Goal: Task Accomplishment & Management: Manage account settings

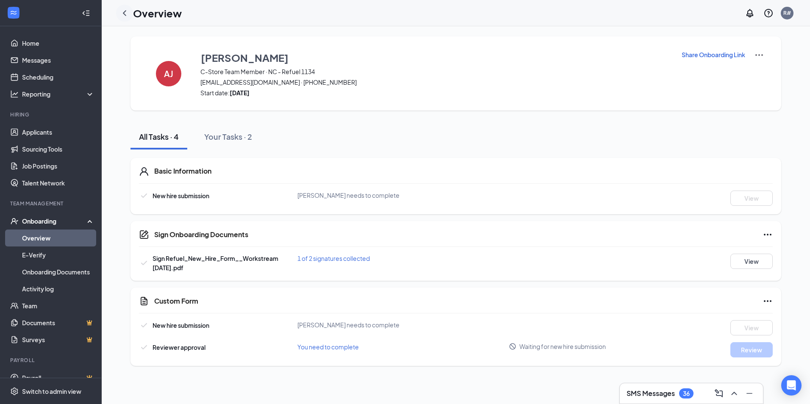
click at [128, 13] on icon "ChevronLeft" at bounding box center [124, 13] width 10 height 10
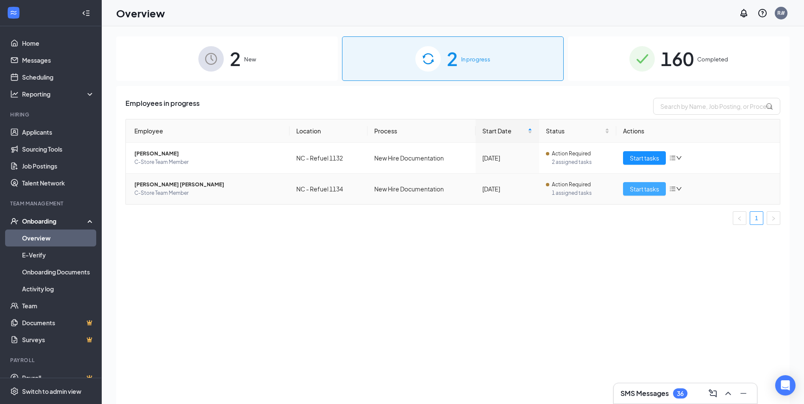
click at [634, 188] on span "Start tasks" at bounding box center [644, 188] width 29 height 9
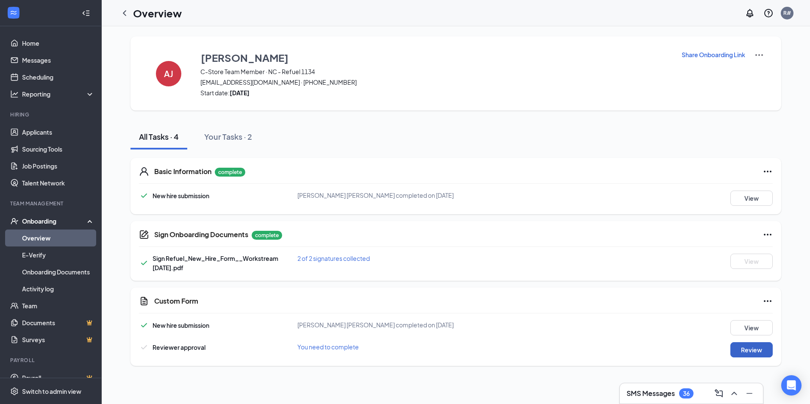
click at [759, 350] on button "Review" at bounding box center [751, 349] width 42 height 15
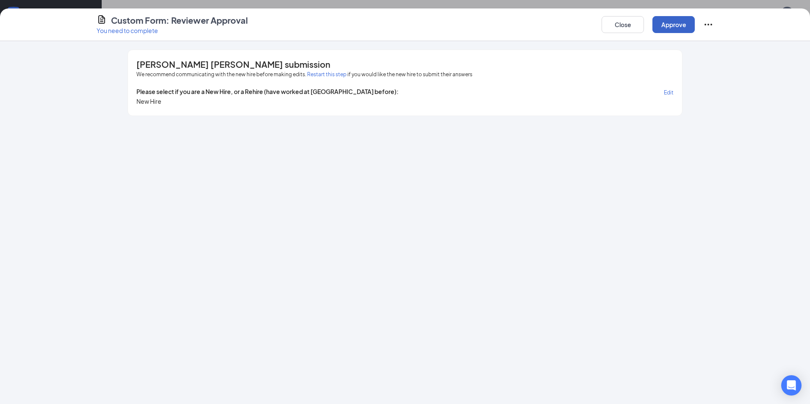
click at [674, 27] on button "Approve" at bounding box center [673, 24] width 42 height 17
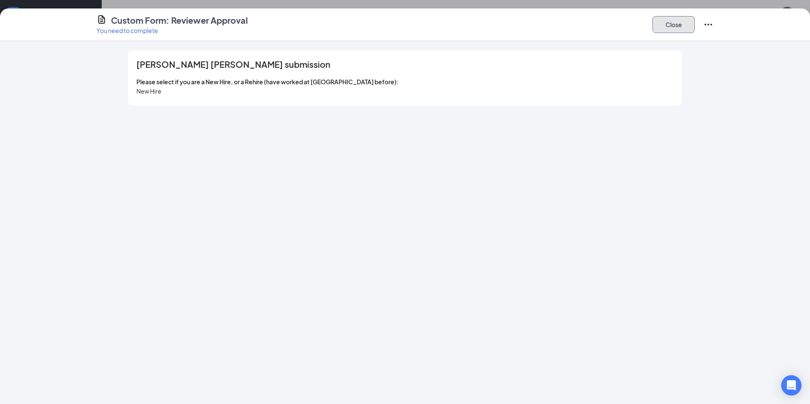
click at [672, 25] on button "Close" at bounding box center [673, 24] width 42 height 17
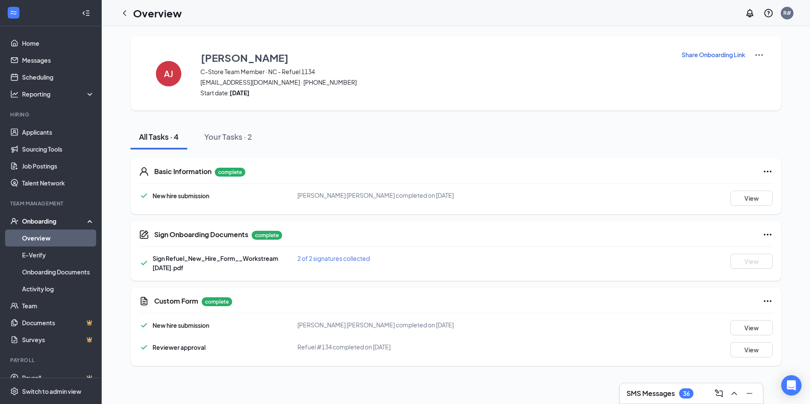
click at [41, 222] on div "Onboarding" at bounding box center [54, 221] width 65 height 8
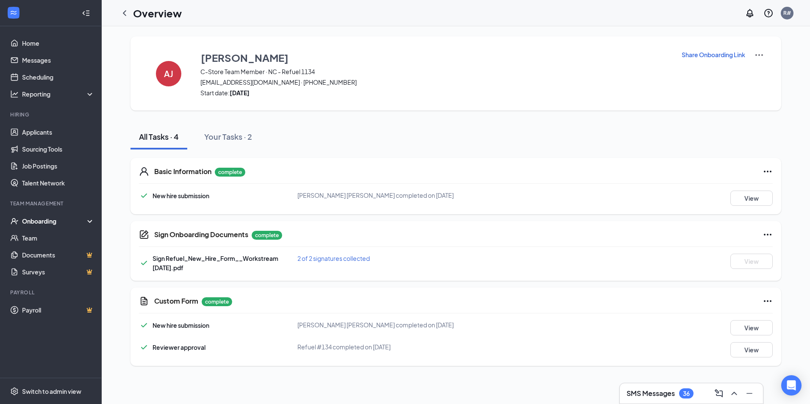
click at [51, 222] on div "Onboarding" at bounding box center [54, 221] width 65 height 8
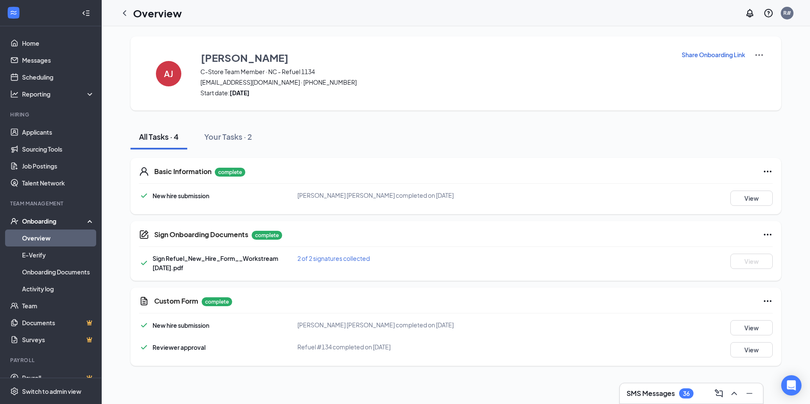
click at [43, 237] on link "Overview" at bounding box center [58, 238] width 72 height 17
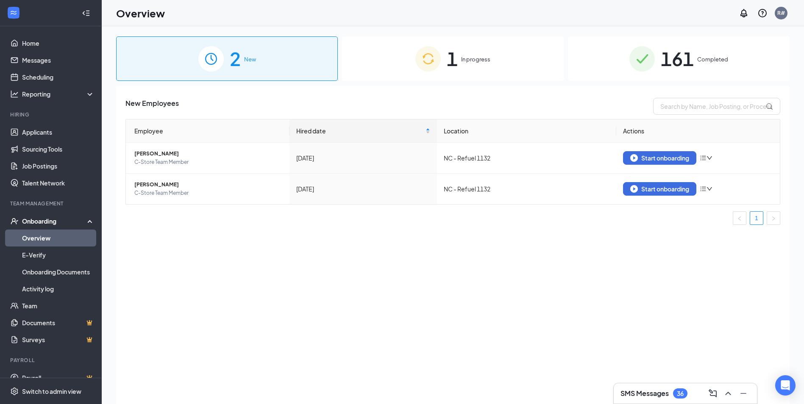
click at [467, 62] on span "In progress" at bounding box center [475, 59] width 29 height 8
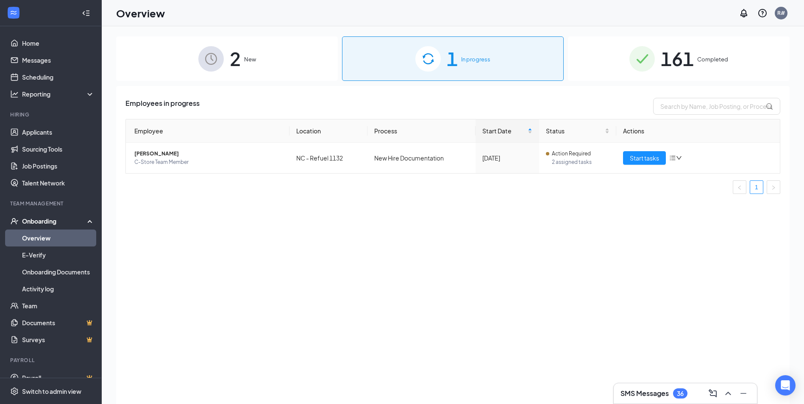
click at [650, 61] on img at bounding box center [641, 58] width 25 height 25
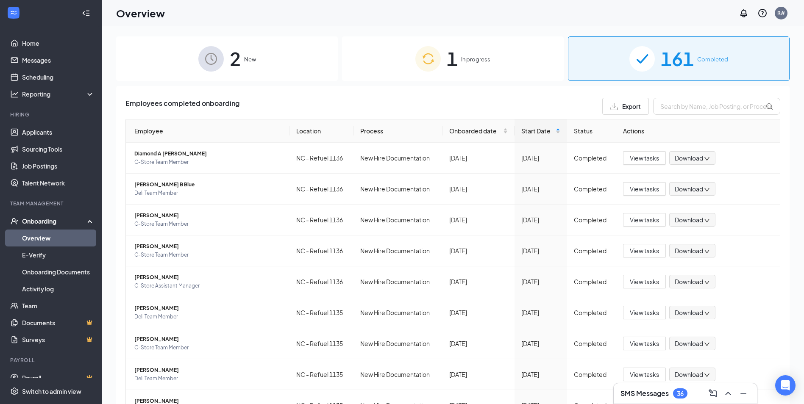
click at [287, 55] on div "2 New" at bounding box center [227, 58] width 222 height 44
